Goal: Information Seeking & Learning: Learn about a topic

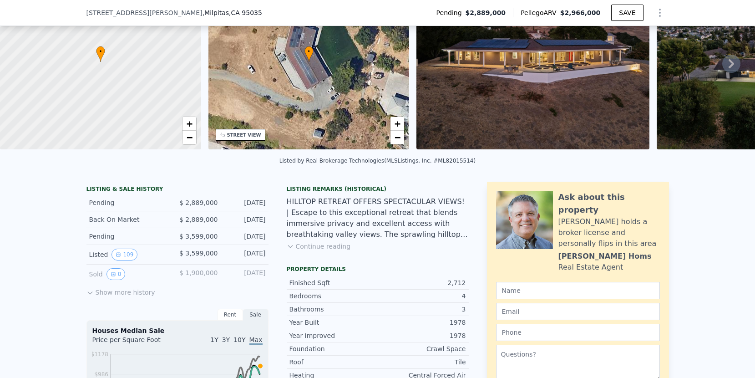
scroll to position [181, 0]
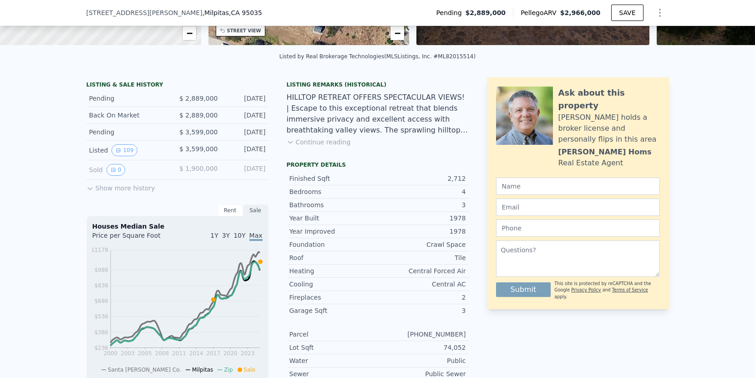
click at [88, 190] on icon at bounding box center [90, 189] width 4 height 2
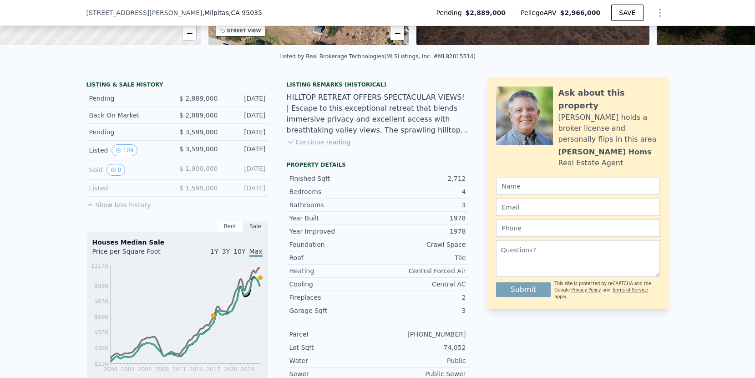
click at [99, 193] on div "Listed" at bounding box center [129, 187] width 81 height 9
click at [108, 176] on button "0" at bounding box center [115, 170] width 19 height 12
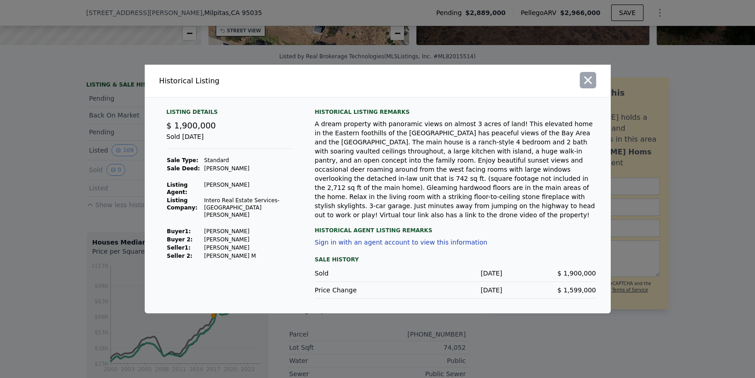
click at [591, 84] on icon "button" at bounding box center [588, 80] width 13 height 13
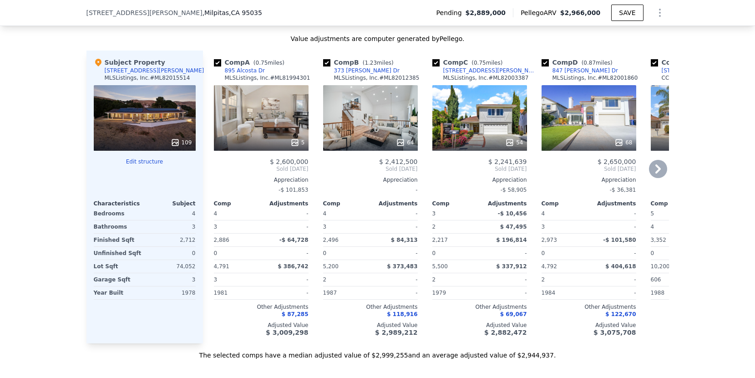
scroll to position [3, 0]
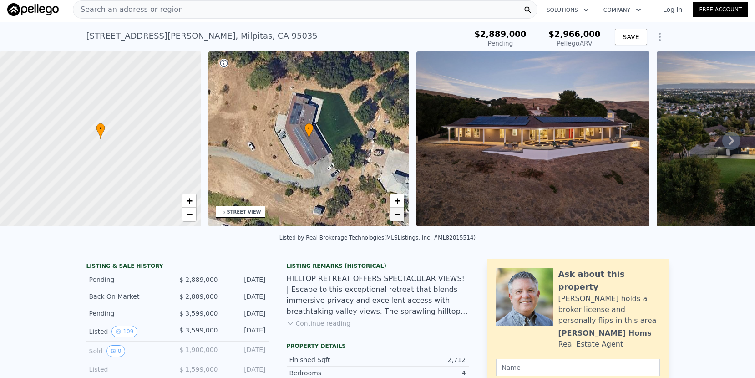
click at [398, 215] on span "−" at bounding box center [398, 213] width 6 height 11
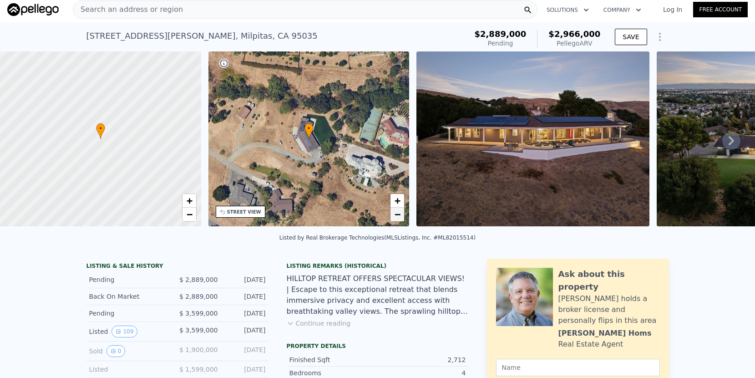
click at [398, 218] on span "−" at bounding box center [398, 213] width 6 height 11
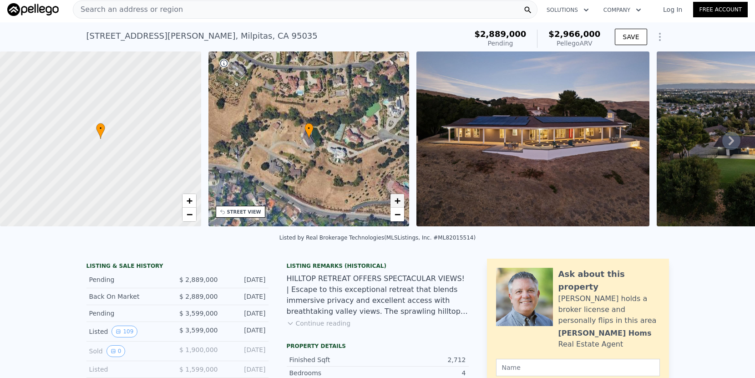
click at [398, 202] on span "+" at bounding box center [398, 200] width 6 height 11
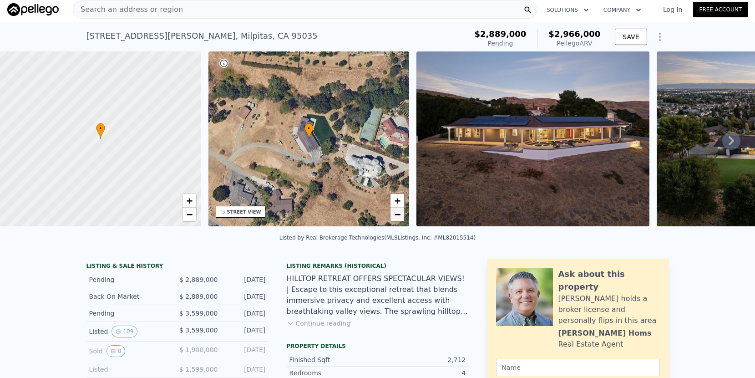
click at [396, 214] on span "−" at bounding box center [398, 213] width 6 height 11
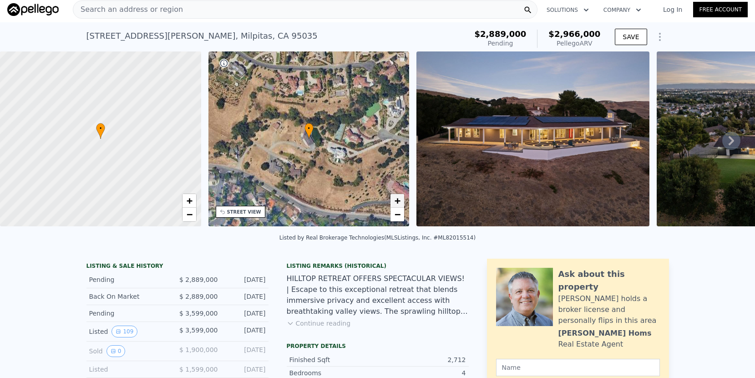
click at [397, 201] on span "+" at bounding box center [398, 200] width 6 height 11
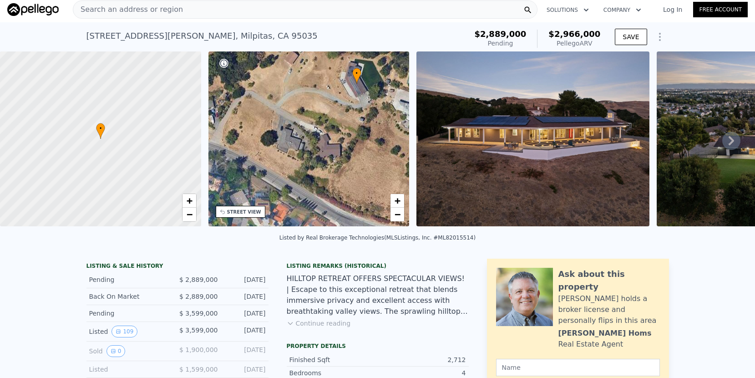
drag, startPoint x: 329, startPoint y: 191, endPoint x: 377, endPoint y: 136, distance: 72.9
click at [377, 136] on div "• + −" at bounding box center [308, 138] width 201 height 175
click at [399, 203] on span "+" at bounding box center [398, 200] width 6 height 11
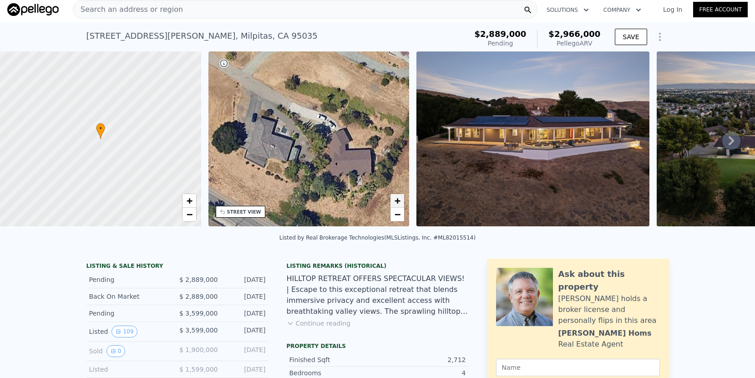
click at [399, 203] on span "+" at bounding box center [398, 200] width 6 height 11
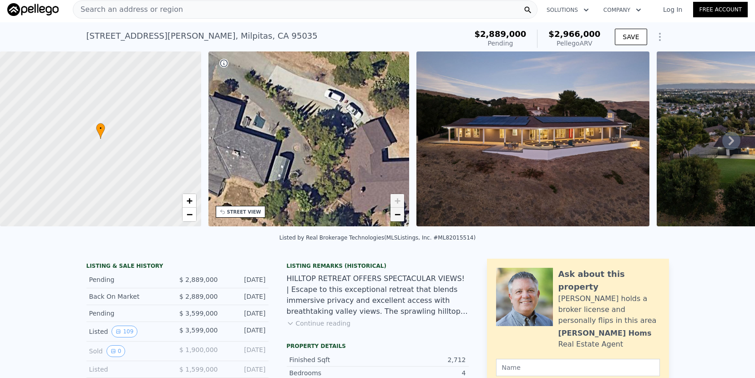
click at [401, 216] on link "−" at bounding box center [397, 215] width 14 height 14
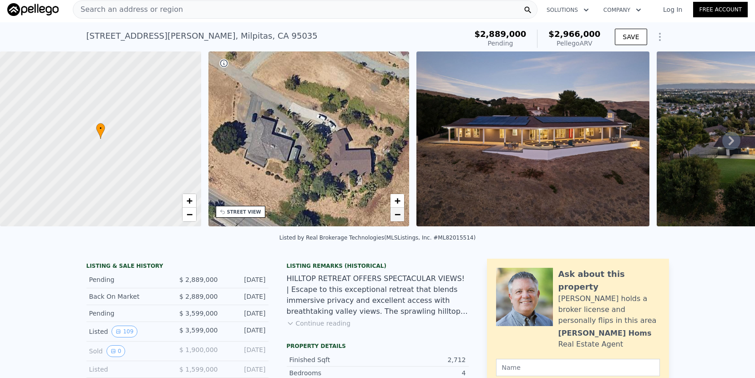
click at [401, 216] on link "−" at bounding box center [397, 215] width 14 height 14
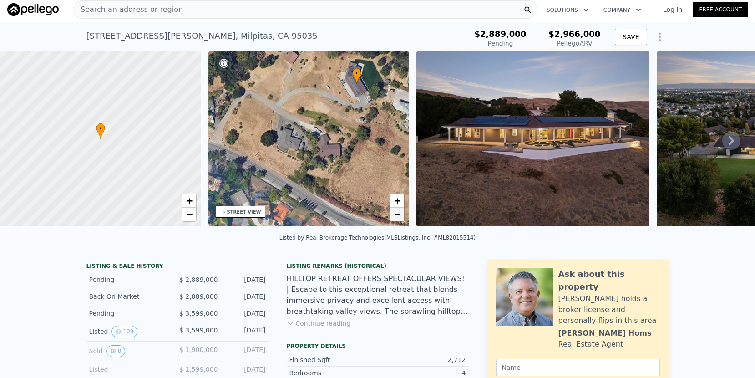
click at [401, 216] on link "−" at bounding box center [397, 215] width 14 height 14
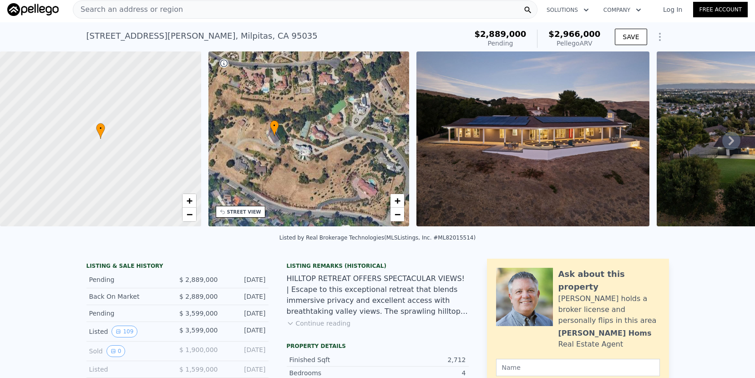
drag, startPoint x: 362, startPoint y: 129, endPoint x: 304, endPoint y: 154, distance: 63.4
click at [304, 154] on div "• + −" at bounding box center [308, 138] width 201 height 175
click at [317, 157] on div "• + −" at bounding box center [308, 138] width 201 height 175
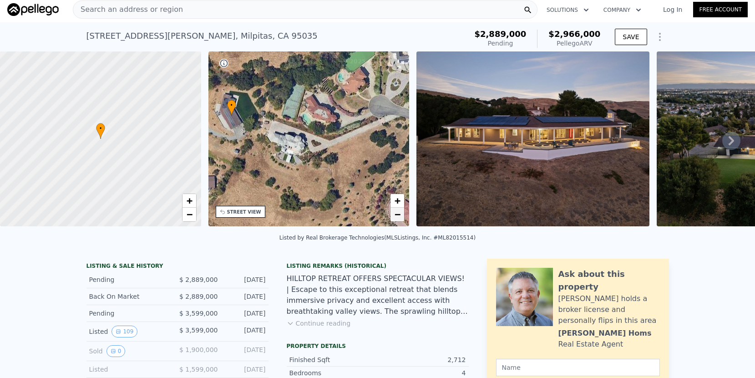
click at [395, 218] on span "−" at bounding box center [398, 213] width 6 height 11
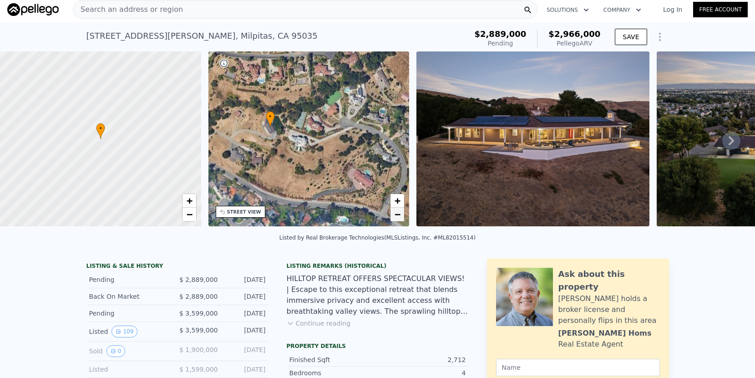
click at [395, 218] on span "−" at bounding box center [398, 213] width 6 height 11
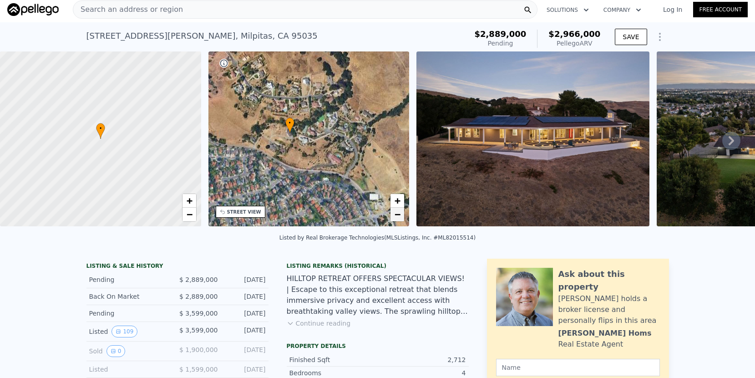
click at [395, 218] on span "−" at bounding box center [398, 213] width 6 height 11
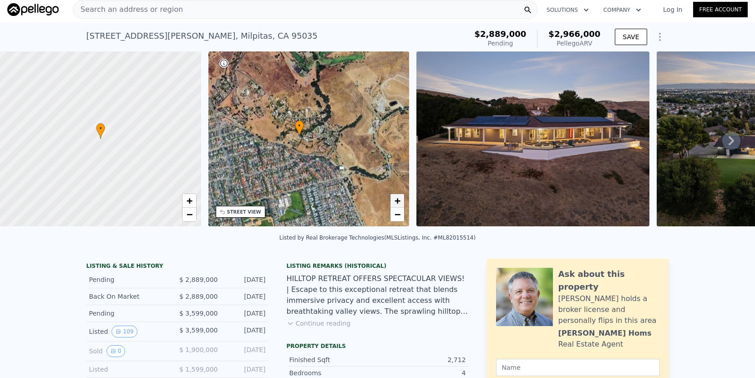
click at [398, 204] on span "+" at bounding box center [398, 200] width 6 height 11
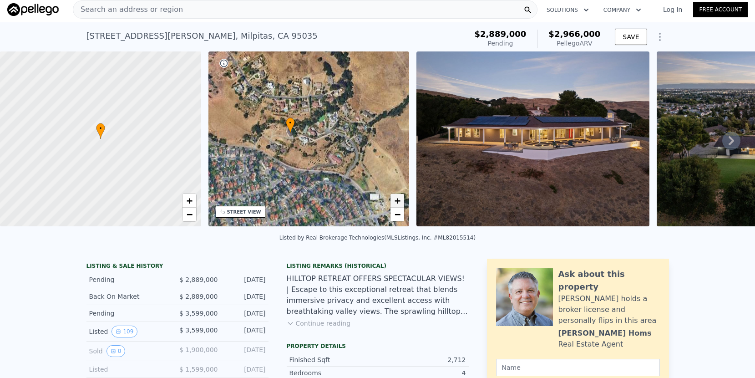
click at [398, 204] on span "+" at bounding box center [398, 200] width 6 height 11
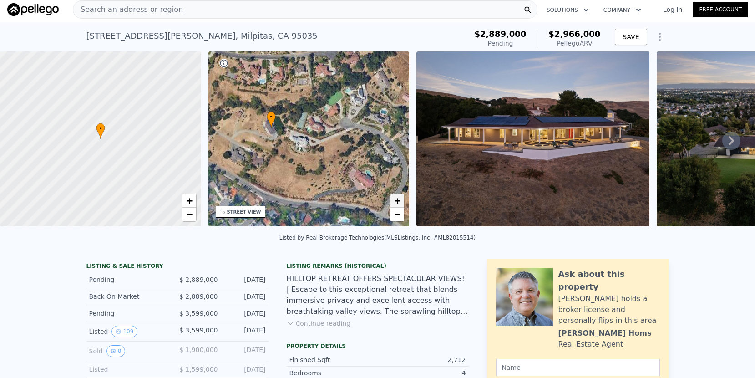
click at [398, 204] on span "+" at bounding box center [398, 200] width 6 height 11
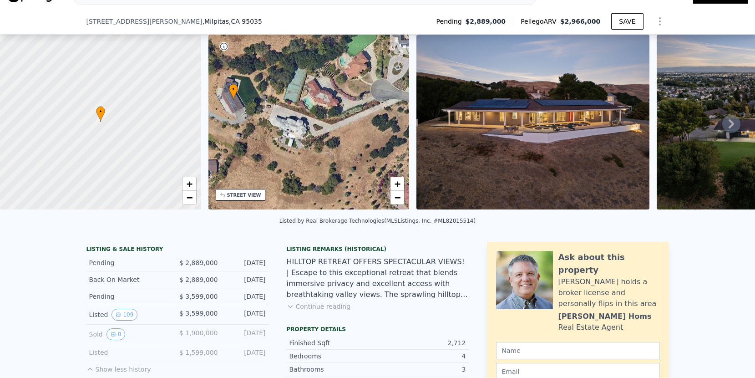
scroll to position [58, 0]
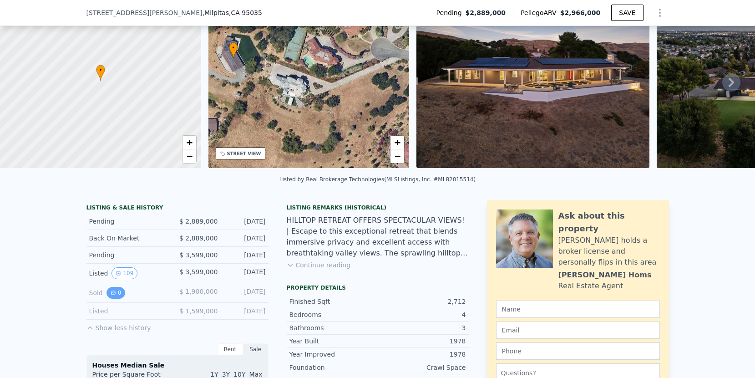
click at [113, 299] on button "0" at bounding box center [115, 293] width 19 height 12
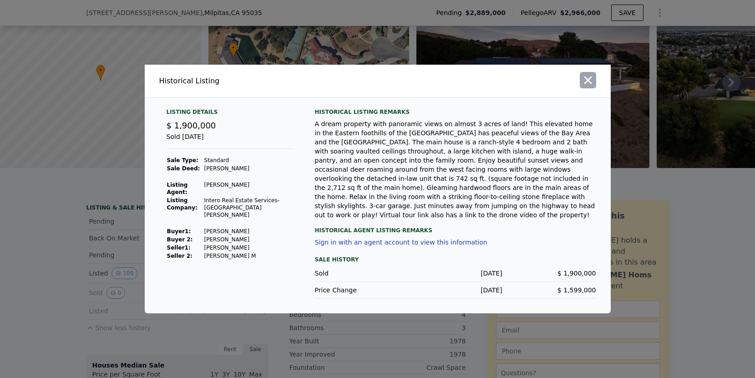
click at [590, 84] on icon "button" at bounding box center [588, 80] width 8 height 8
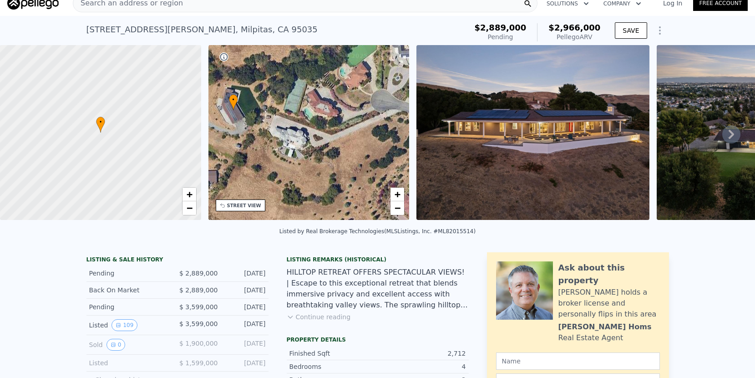
scroll to position [0, 0]
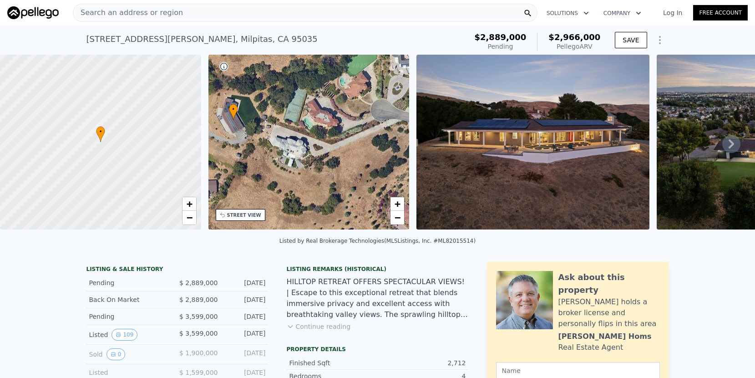
click at [423, 59] on img at bounding box center [532, 142] width 233 height 175
